Goal: Task Accomplishment & Management: Manage account settings

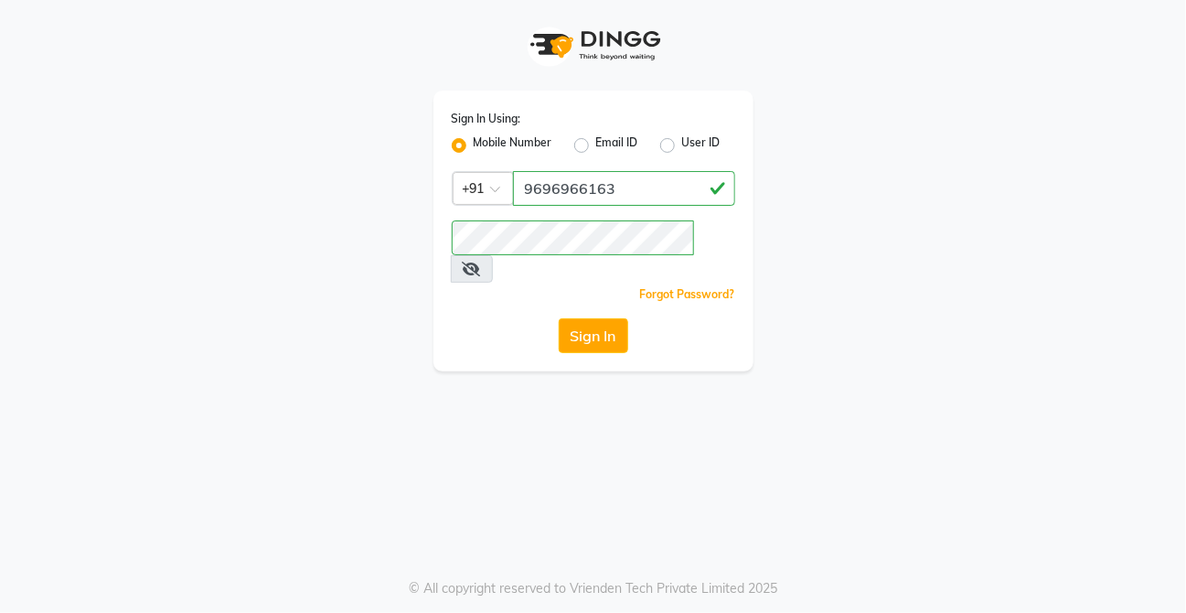
click at [493, 255] on span at bounding box center [472, 268] width 42 height 27
click at [481, 261] on icon at bounding box center [472, 268] width 18 height 15
click at [559, 318] on button "Sign In" at bounding box center [593, 335] width 69 height 35
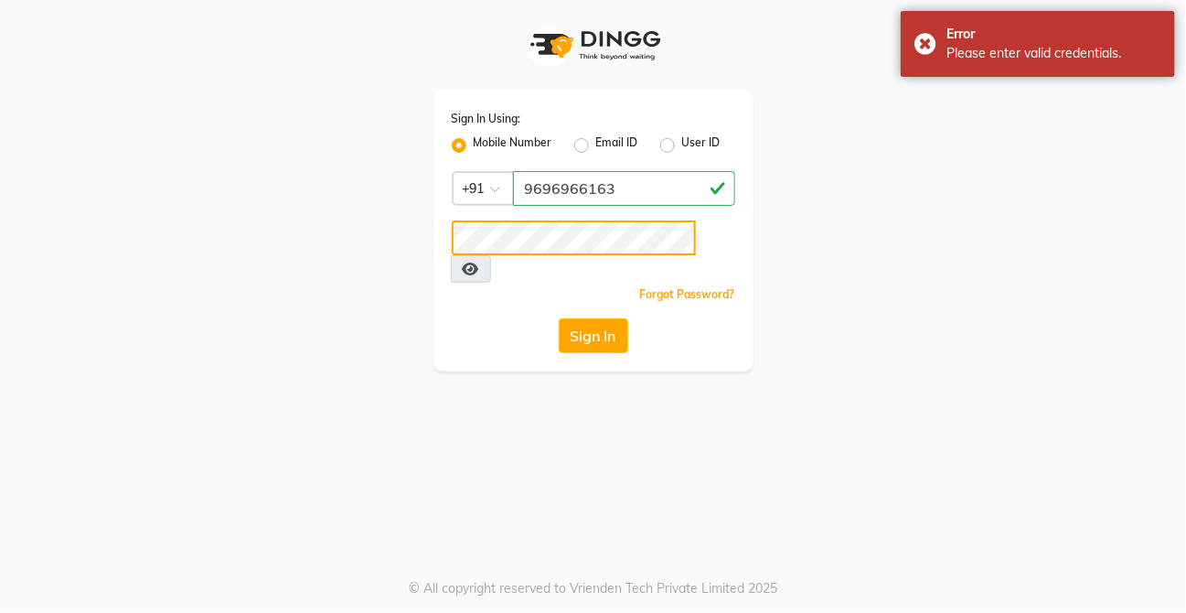
click at [559, 318] on button "Sign In" at bounding box center [593, 335] width 69 height 35
